Goal: Information Seeking & Learning: Learn about a topic

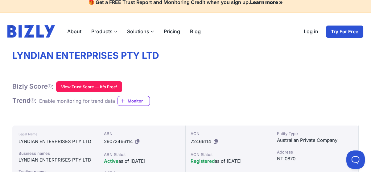
scroll to position [9, 0]
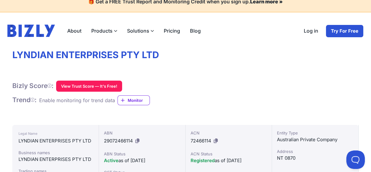
click at [86, 37] on link "About" at bounding box center [74, 31] width 24 height 12
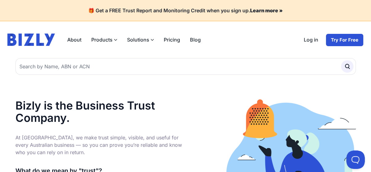
click at [122, 46] on label "Products" at bounding box center [104, 40] width 36 height 12
click at [0, 0] on input "Products" at bounding box center [0, 0] width 0 height 0
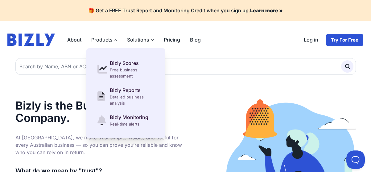
click at [109, 58] on div "About Products Bizly Scores Free business assessment Bizly Reports Detailed bus…" at bounding box center [103, 39] width 206 height 37
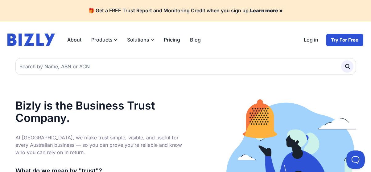
click at [159, 46] on label "Solutions" at bounding box center [140, 40] width 37 height 12
click at [0, 0] on input "Solutions" at bounding box center [0, 0] width 0 height 0
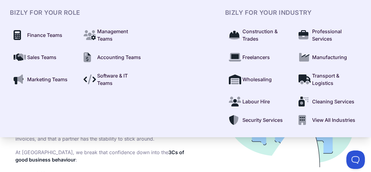
scroll to position [60, 0]
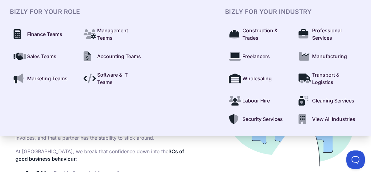
click at [56, 60] on span "Sales Teams" at bounding box center [41, 56] width 29 height 7
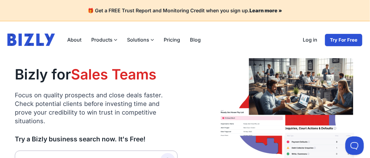
click at [86, 46] on link "About" at bounding box center [74, 40] width 24 height 12
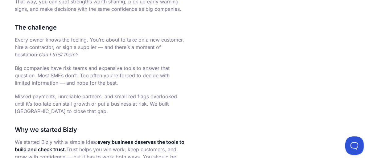
scroll to position [302, 0]
